Goal: Task Accomplishment & Management: Manage account settings

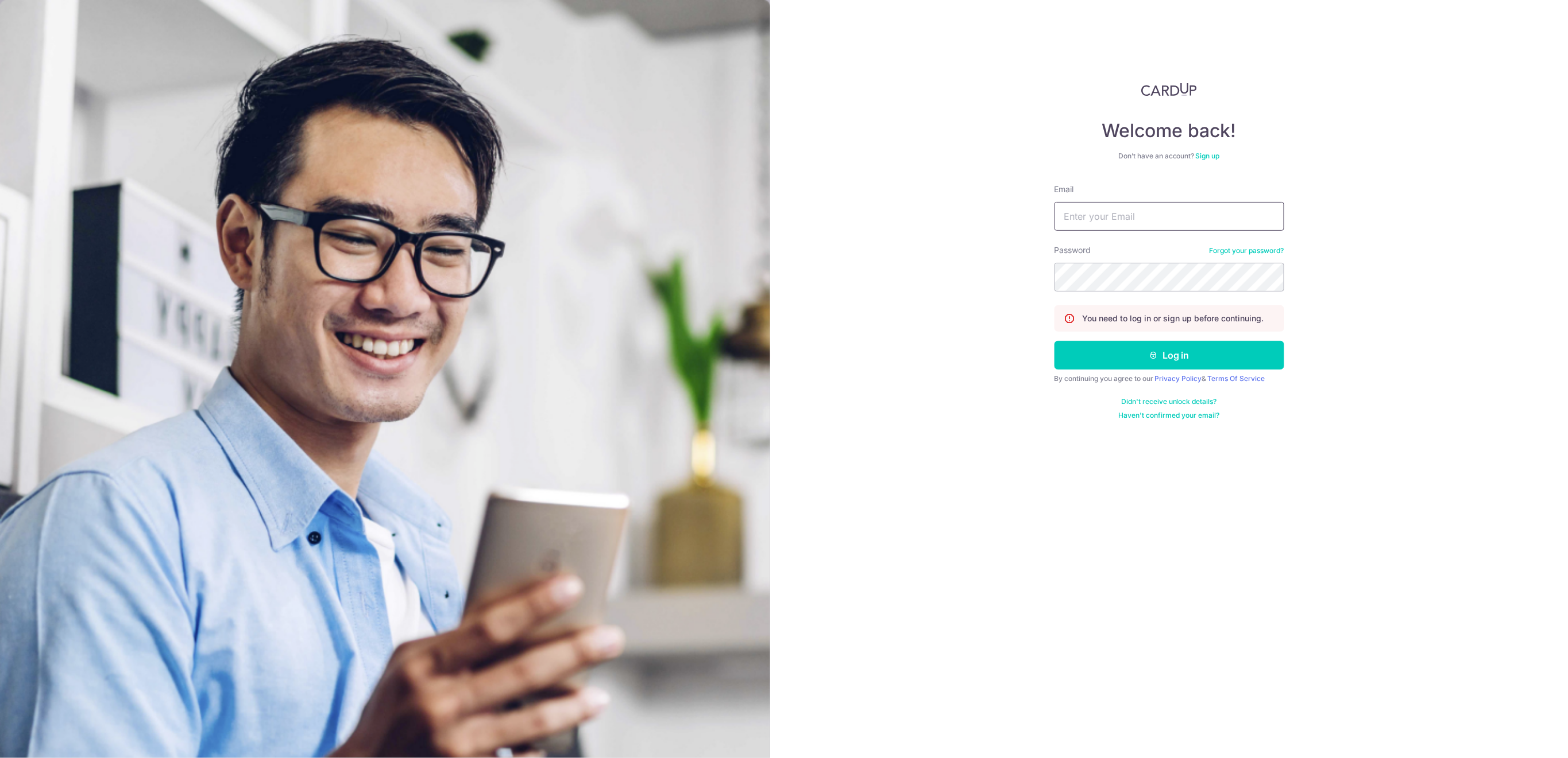
click at [1136, 213] on input "Email" at bounding box center [1169, 216] width 230 height 29
type input "[EMAIL_ADDRESS][DOMAIN_NAME]"
click at [1248, 360] on button "Log in" at bounding box center [1169, 355] width 230 height 29
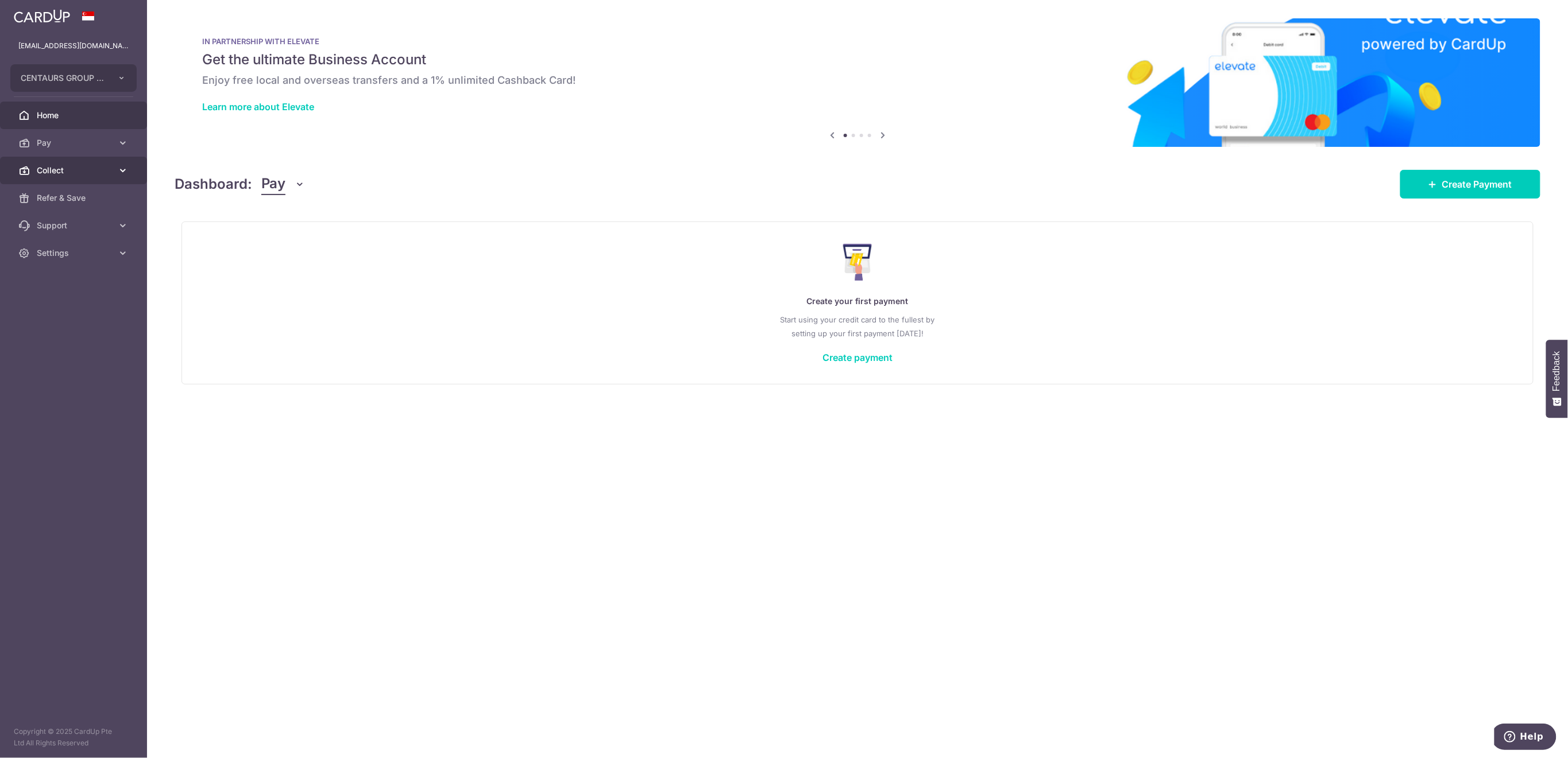
click at [53, 168] on span "Collect" at bounding box center [75, 170] width 76 height 11
click at [50, 201] on span "Dashboard" at bounding box center [75, 198] width 76 height 11
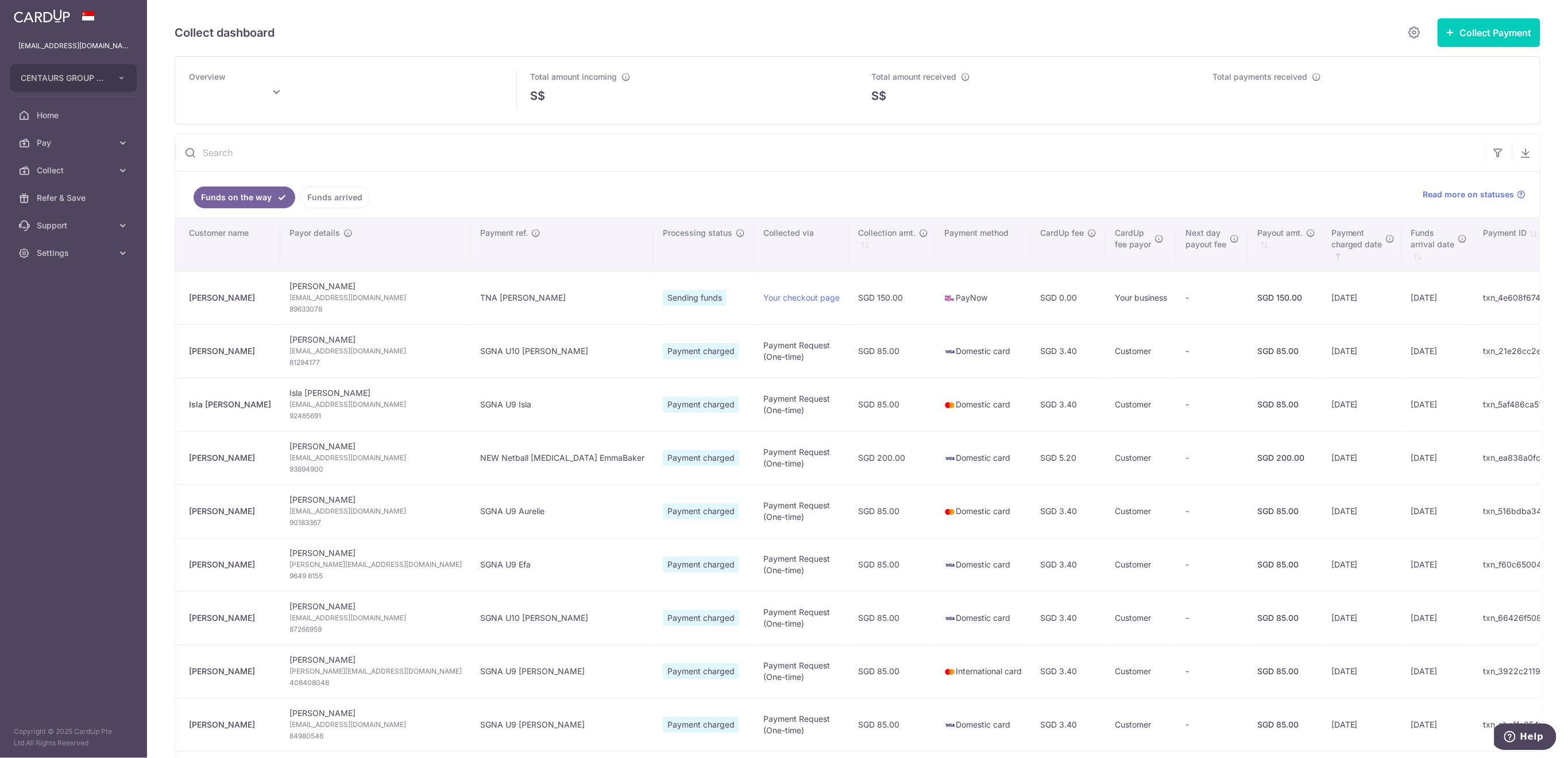
type input "[DATE]"
